Goal: Information Seeking & Learning: Learn about a topic

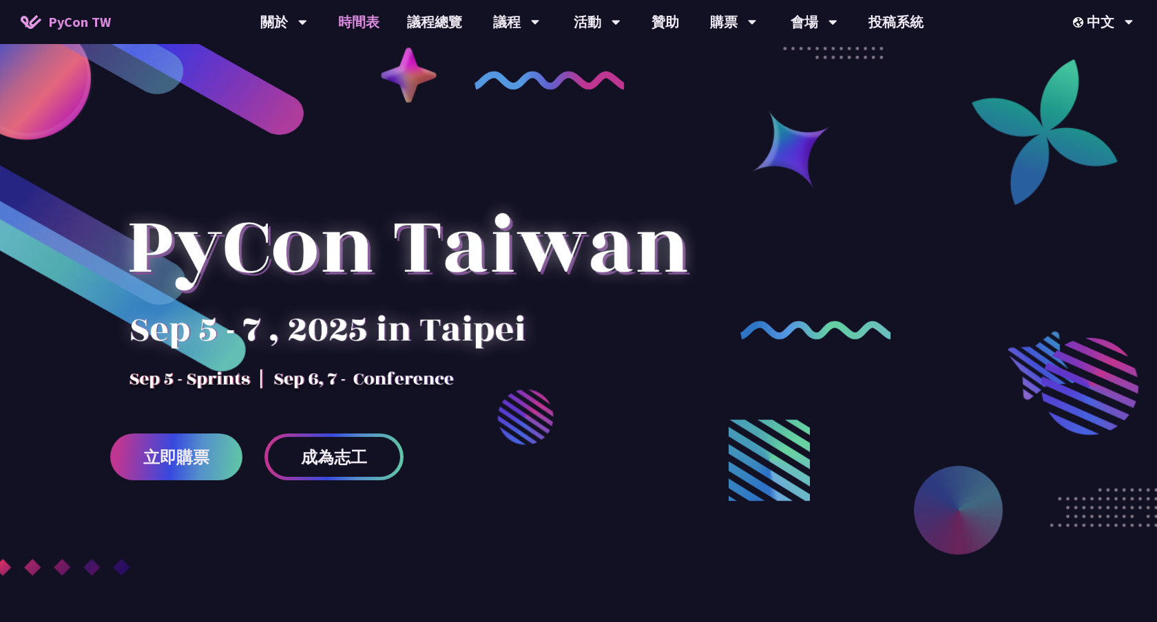
click at [369, 25] on link "時間表" at bounding box center [358, 22] width 69 height 44
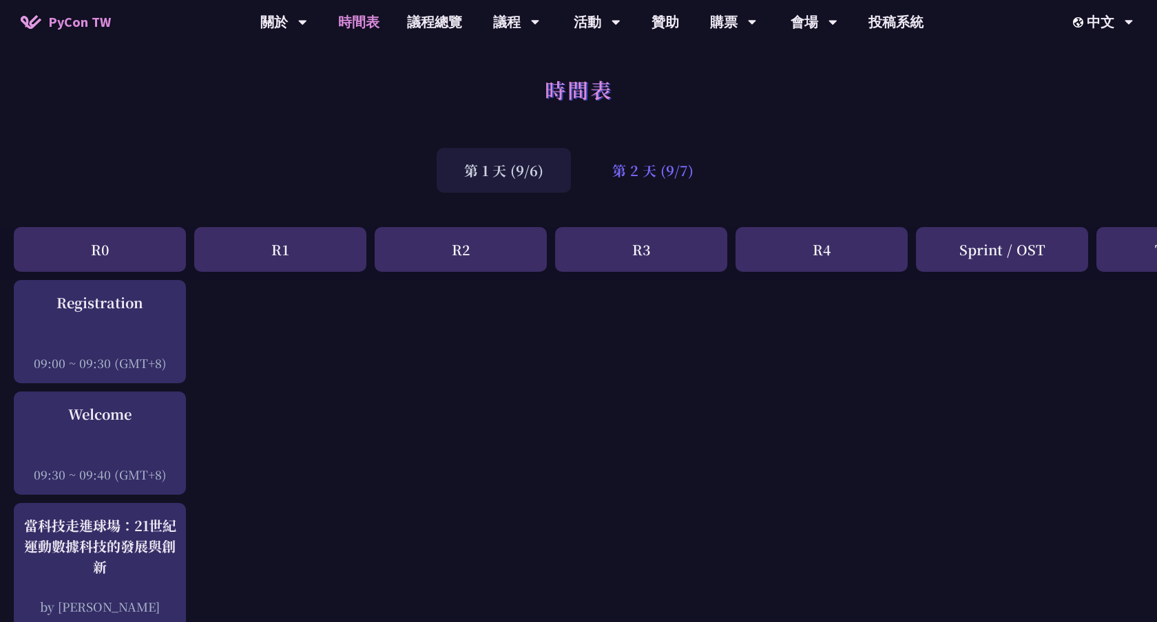
click at [668, 158] on div "第 2 天 (9/7)" at bounding box center [652, 170] width 136 height 45
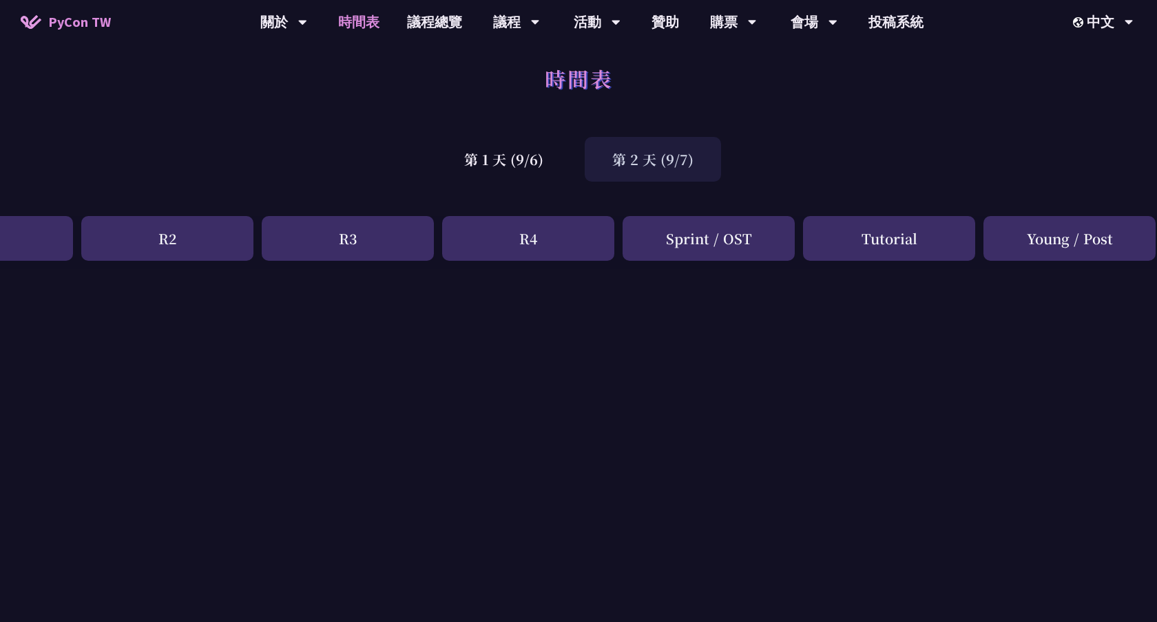
scroll to position [0, 293]
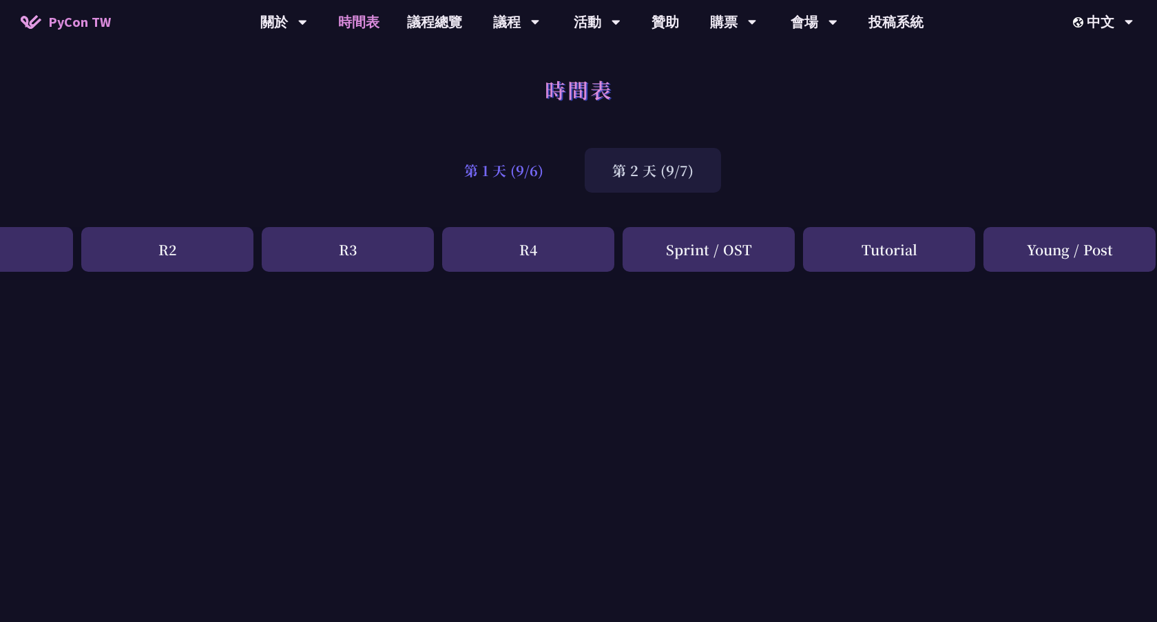
click at [516, 152] on div "第 1 天 (9/6)" at bounding box center [503, 170] width 134 height 45
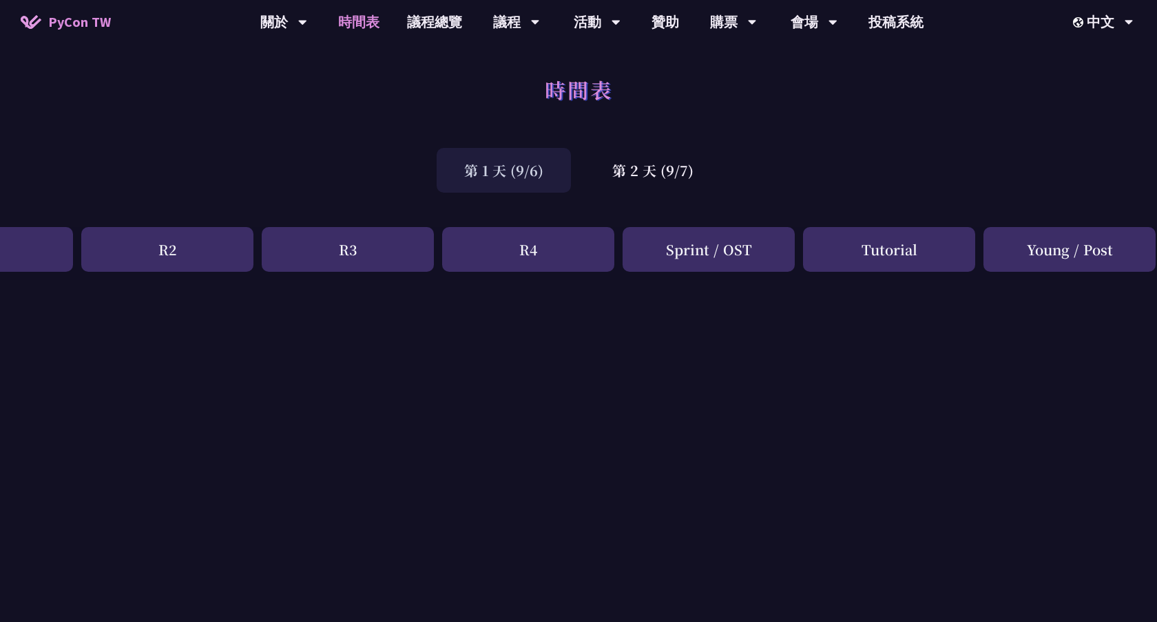
click at [540, 186] on div "第 1 天 (9/6)" at bounding box center [503, 170] width 134 height 45
click at [540, 174] on div "第 1 天 (9/6)" at bounding box center [503, 170] width 134 height 45
click at [509, 169] on div "第 1 天 (9/6)" at bounding box center [503, 170] width 134 height 45
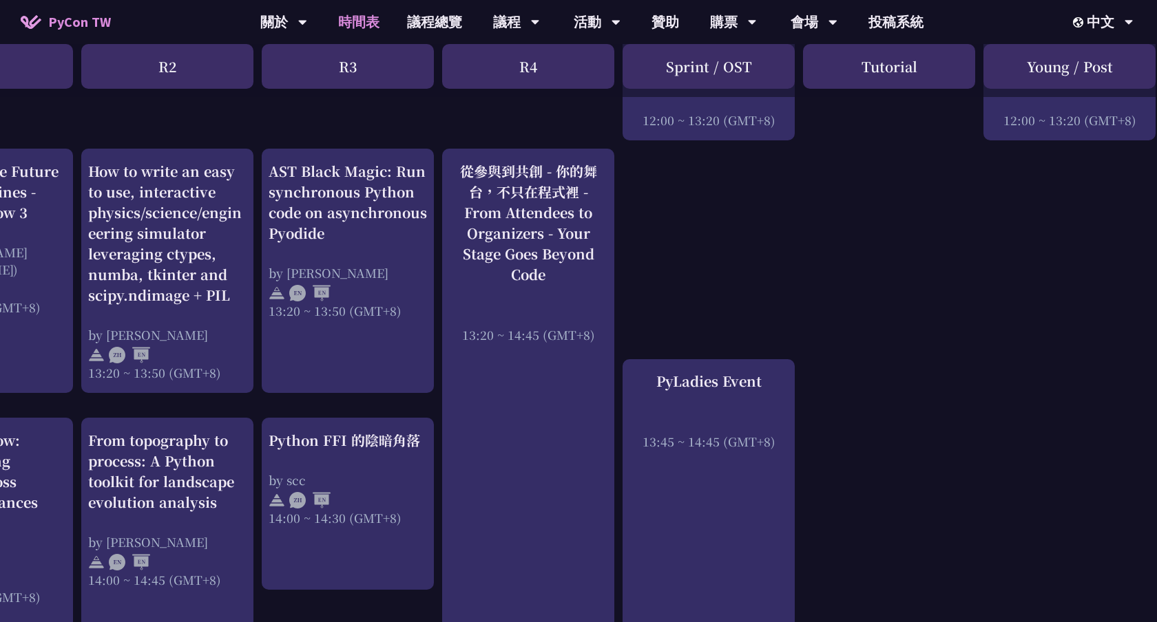
scroll to position [1285, 293]
